Goal: Task Accomplishment & Management: Use online tool/utility

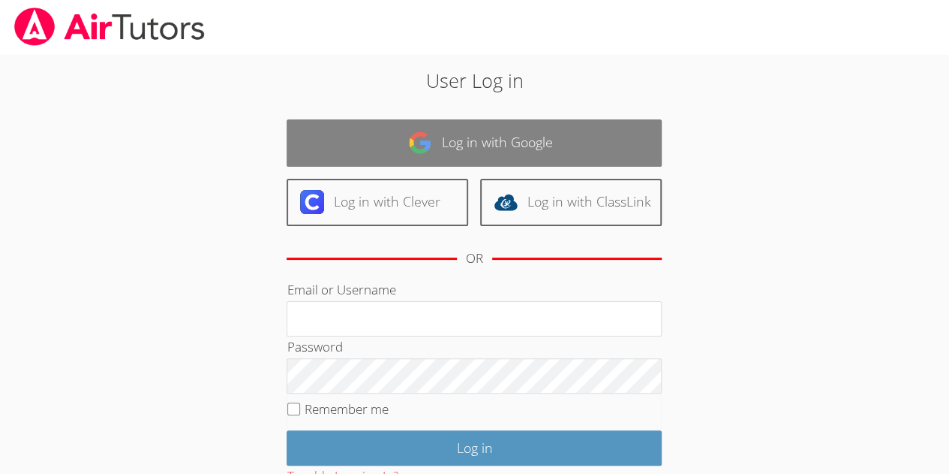
click at [590, 138] on link "Log in with Google" at bounding box center [474, 142] width 375 height 47
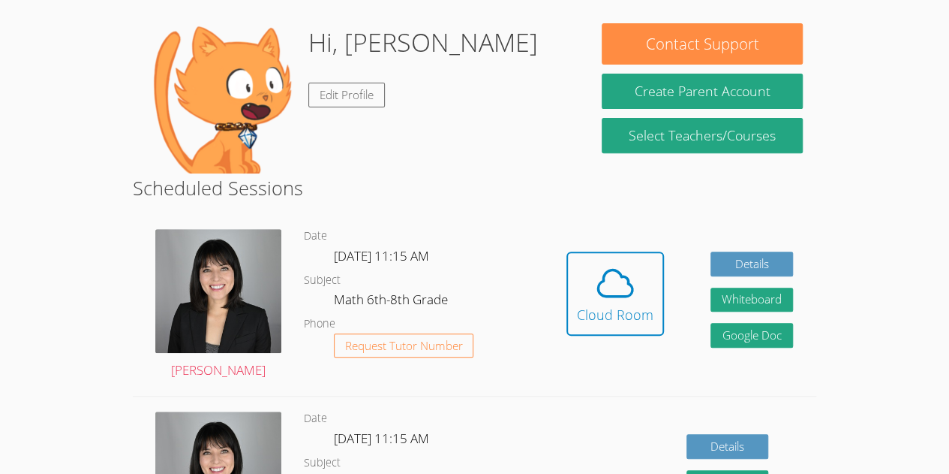
scroll to position [221, 0]
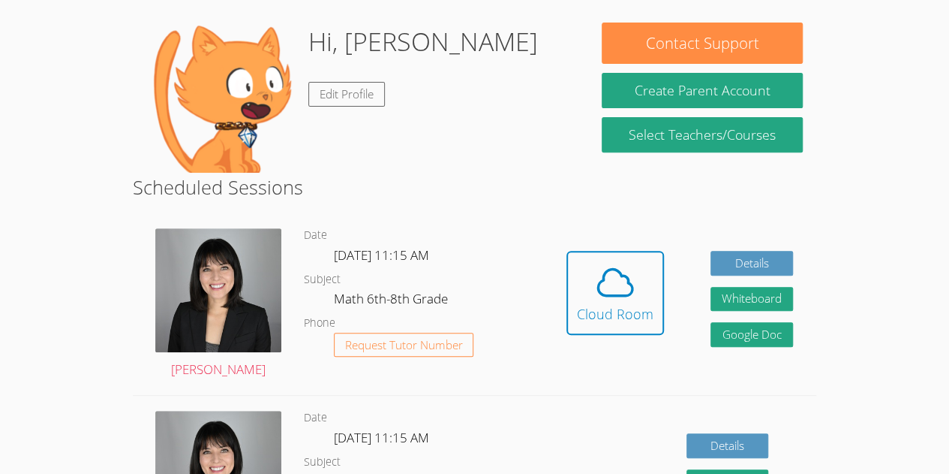
click at [555, 289] on div "Hidden Cloud Room Details Whiteboard Hidden Google Doc" at bounding box center [679, 304] width 273 height 182
click at [627, 292] on icon at bounding box center [615, 282] width 42 height 42
click at [597, 323] on div "Cloud Room" at bounding box center [615, 313] width 77 height 21
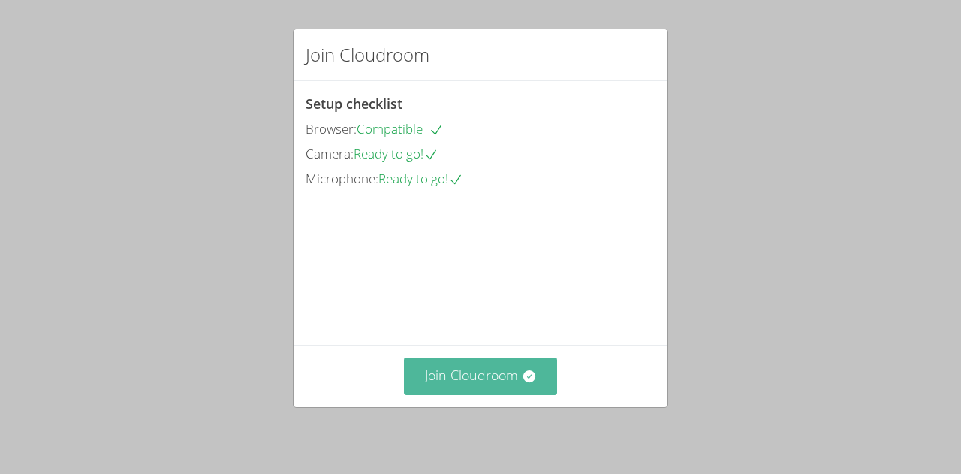
click at [522, 369] on icon at bounding box center [529, 376] width 15 height 15
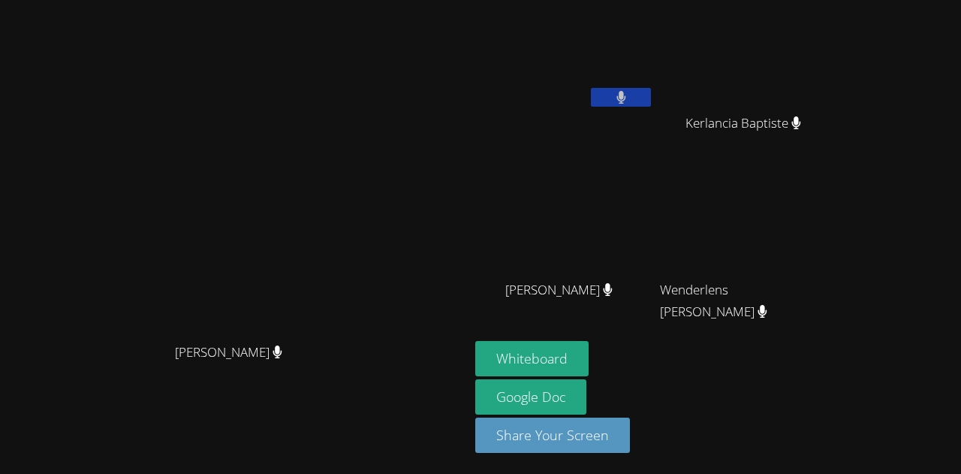
click at [826, 337] on aside "Jestin Chery Kerlancia Baptiste Kerlancia Baptiste Hansley Bonhomme Hansley Bon…" at bounding box center [656, 237] width 375 height 474
drag, startPoint x: 399, startPoint y: 278, endPoint x: 204, endPoint y: 346, distance: 206.0
click at [204, 335] on video at bounding box center [234, 206] width 225 height 257
click at [534, 351] on button "Whiteboard" at bounding box center [531, 358] width 113 height 35
click at [614, 184] on video at bounding box center [564, 223] width 179 height 101
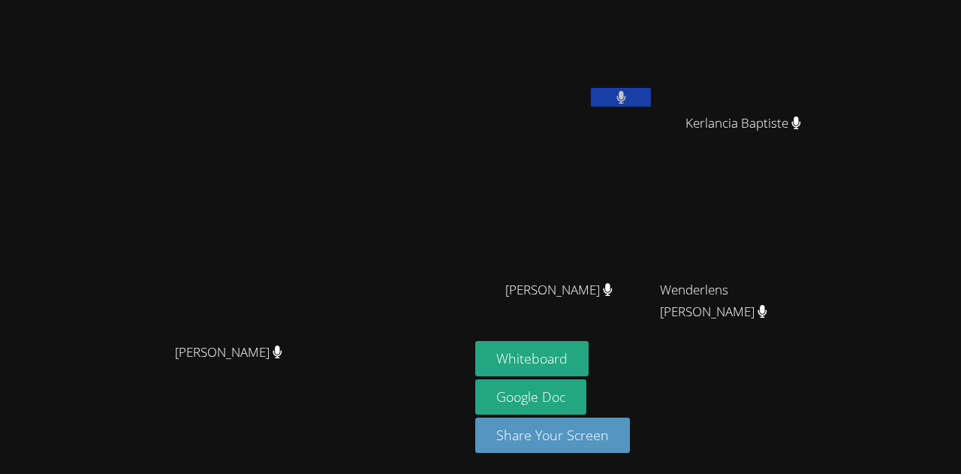
click at [614, 184] on video at bounding box center [564, 223] width 179 height 101
click at [596, 293] on span "[PERSON_NAME]" at bounding box center [558, 290] width 107 height 22
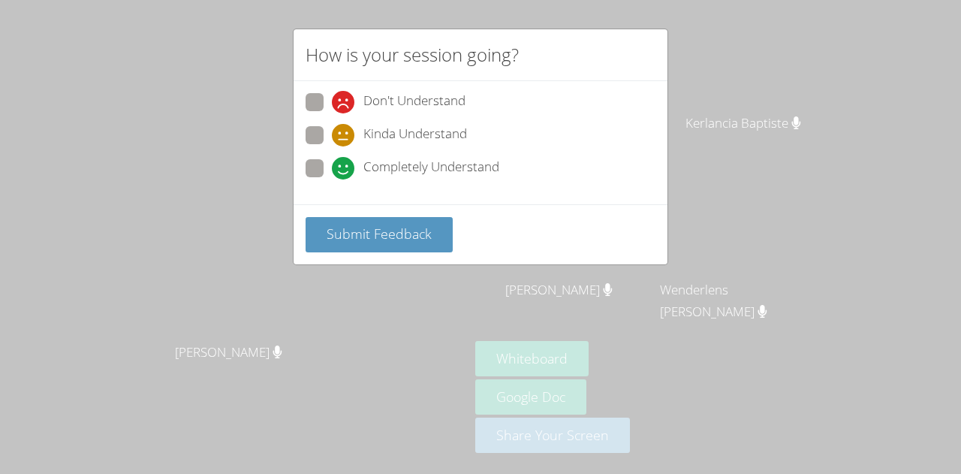
click at [388, 158] on span "Completely Understand" at bounding box center [431, 168] width 136 height 23
click at [344, 159] on input "Completely Understand" at bounding box center [338, 165] width 13 height 13
radio input "true"
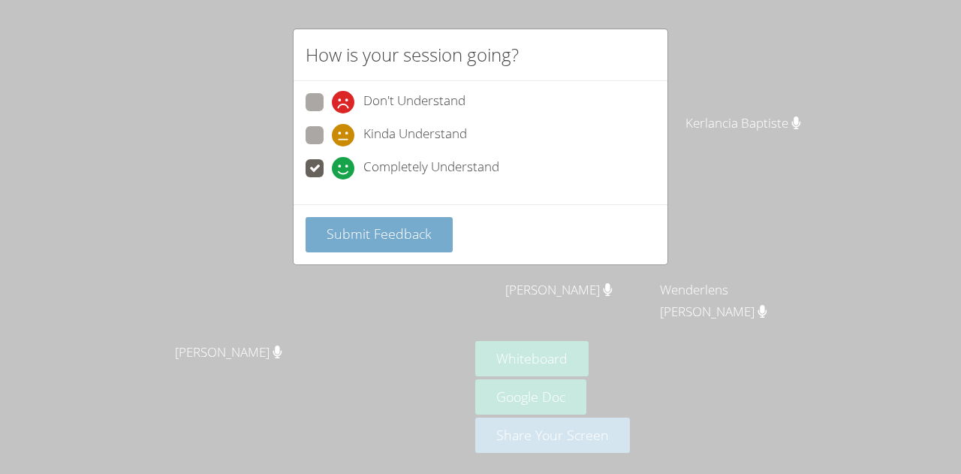
click at [393, 218] on button "Submit Feedback" at bounding box center [378, 234] width 147 height 35
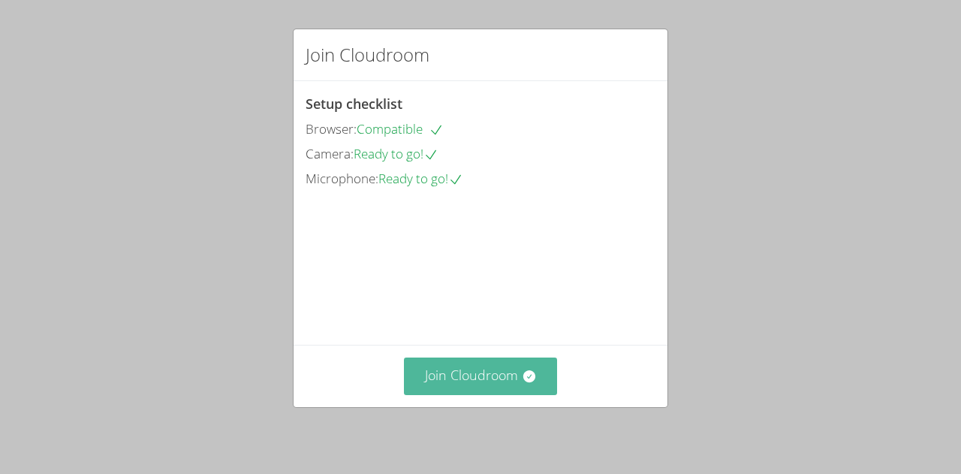
click at [476, 374] on button "Join Cloudroom" at bounding box center [481, 375] width 154 height 37
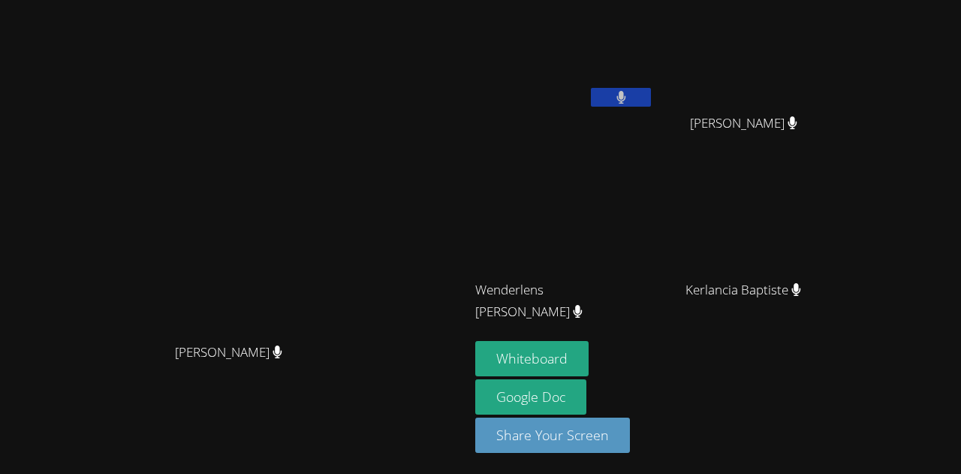
click at [651, 94] on button at bounding box center [621, 97] width 60 height 19
